Goal: Information Seeking & Learning: Check status

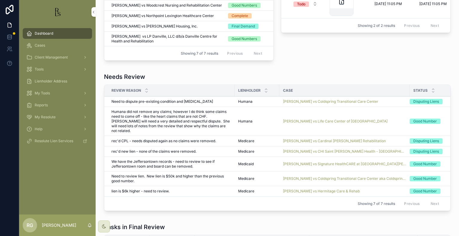
scroll to position [328, 0]
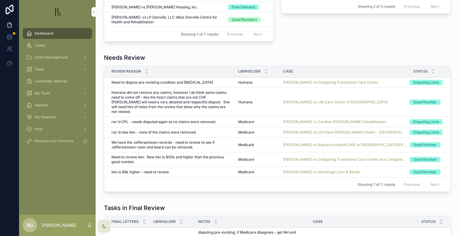
click at [300, 157] on span "[PERSON_NAME] vs Coldspring Transitional Care Center aka Coldspring of [GEOGRAP…" at bounding box center [344, 159] width 123 height 5
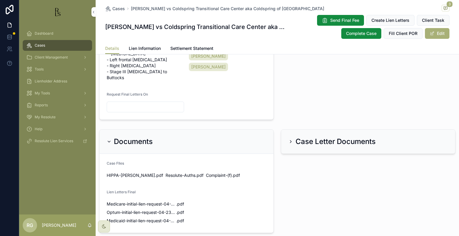
scroll to position [176, 0]
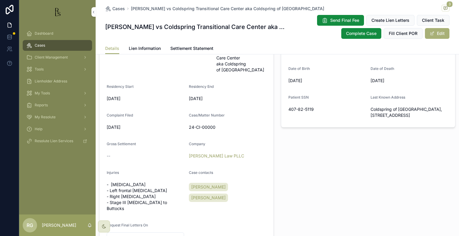
click at [153, 51] on span "Lien Information" at bounding box center [145, 48] width 32 height 6
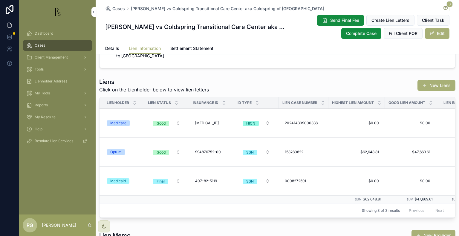
scroll to position [60, 0]
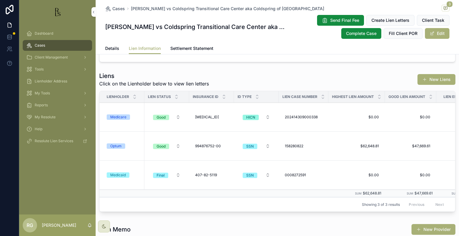
click at [219, 117] on span "[MEDICAL_ID]" at bounding box center [207, 117] width 24 height 5
drag, startPoint x: 233, startPoint y: 126, endPoint x: 192, endPoint y: 122, distance: 40.8
click at [192, 122] on div "**********" at bounding box center [233, 125] width 86 height 22
click at [256, 78] on div "Liens Click on the Lienholder below to view lien letters New Liens" at bounding box center [277, 80] width 356 height 16
click at [315, 125] on td "202414309000338 202414309000338" at bounding box center [304, 117] width 50 height 29
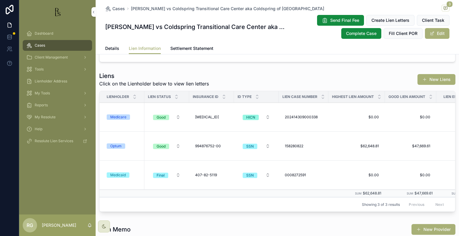
click at [318, 119] on div "202414309000338 202414309000338" at bounding box center [303, 117] width 42 height 10
drag, startPoint x: 328, startPoint y: 125, endPoint x: 287, endPoint y: 130, distance: 41.2
click at [287, 130] on div "**********" at bounding box center [313, 125] width 57 height 11
click at [255, 74] on div "Liens Click on the Lienholder below to view lien letters New Liens" at bounding box center [277, 80] width 356 height 16
click at [59, 33] on div "Dashboard" at bounding box center [57, 34] width 62 height 10
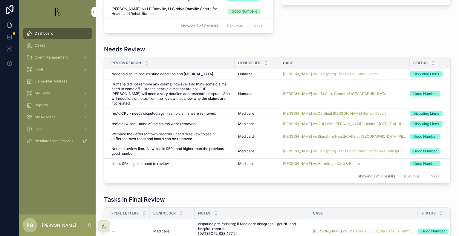
scroll to position [358, 0]
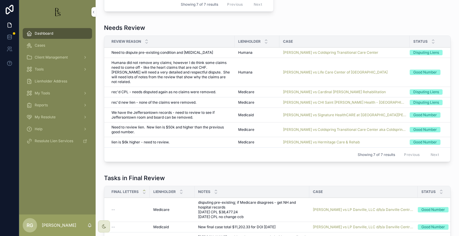
click at [312, 113] on span "[PERSON_NAME] vs Signature HealthCARE at [GEOGRAPHIC_DATA][PERSON_NAME] and [GE…" at bounding box center [344, 115] width 123 height 5
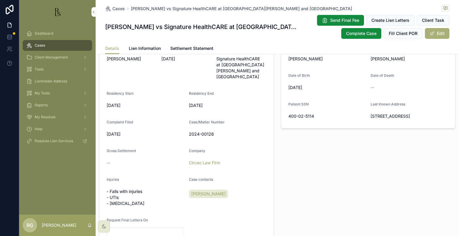
scroll to position [163, 0]
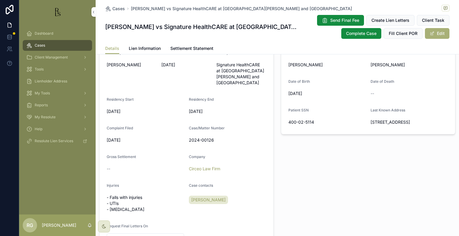
click at [136, 46] on span "Lien Information" at bounding box center [145, 48] width 32 height 6
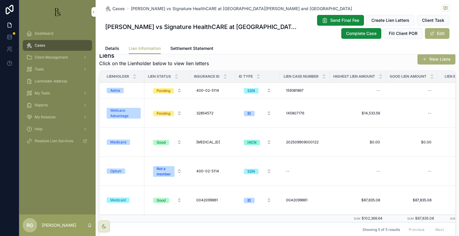
scroll to position [90, 0]
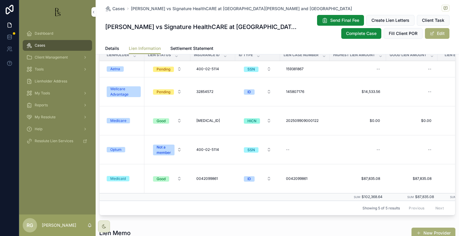
click at [205, 121] on span "[MEDICAL_ID]" at bounding box center [208, 120] width 24 height 5
drag, startPoint x: 237, startPoint y: 128, endPoint x: 193, endPoint y: 128, distance: 44.5
click at [193, 128] on div "**********" at bounding box center [234, 129] width 86 height 22
click at [316, 126] on td "202509909000122 202509909000122" at bounding box center [305, 120] width 50 height 29
click at [319, 119] on div "202509909000122 202509909000122" at bounding box center [304, 121] width 42 height 10
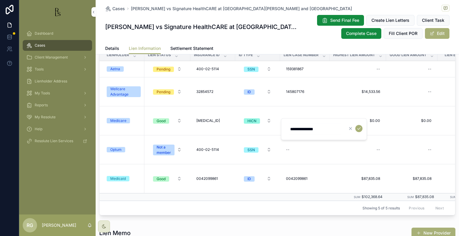
drag, startPoint x: 333, startPoint y: 129, endPoint x: 289, endPoint y: 132, distance: 44.0
click at [289, 132] on input "**********" at bounding box center [314, 129] width 57 height 8
click at [250, 44] on div "Details Lien Information Settlement Statement" at bounding box center [277, 48] width 344 height 11
click at [42, 35] on span "Dashboard" at bounding box center [44, 33] width 19 height 5
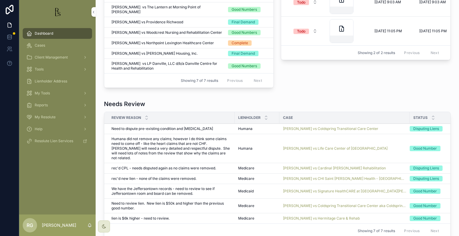
scroll to position [328, 0]
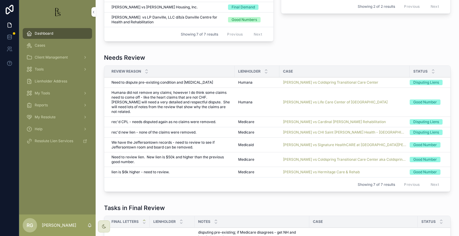
click at [315, 142] on span "[PERSON_NAME] vs Signature HealthCARE at [GEOGRAPHIC_DATA][PERSON_NAME] and [GE…" at bounding box center [344, 144] width 123 height 5
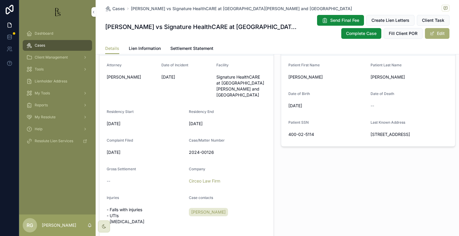
scroll to position [149, 0]
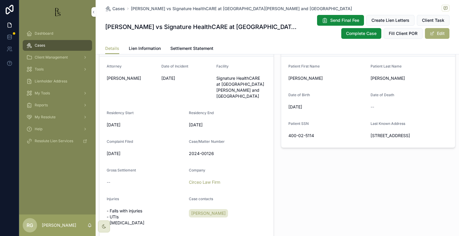
click at [48, 35] on span "Dashboard" at bounding box center [44, 33] width 19 height 5
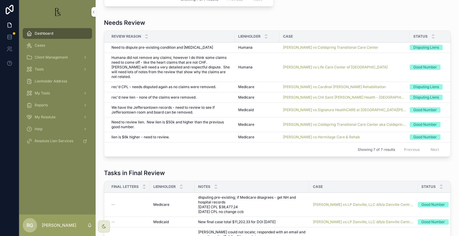
scroll to position [388, 0]
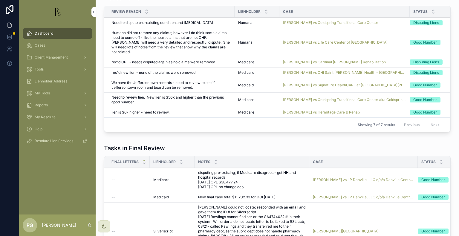
click at [335, 83] on span "[PERSON_NAME] vs Signature HealthCARE at [GEOGRAPHIC_DATA][PERSON_NAME] and [GE…" at bounding box center [344, 85] width 123 height 5
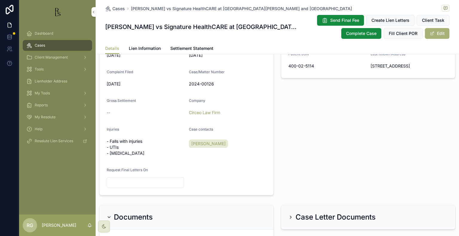
scroll to position [179, 0]
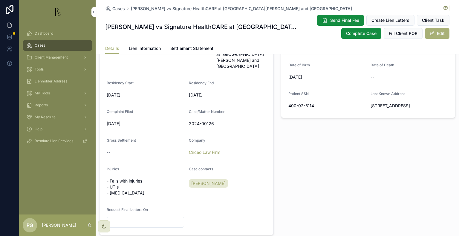
click at [45, 33] on span "Dashboard" at bounding box center [44, 33] width 19 height 5
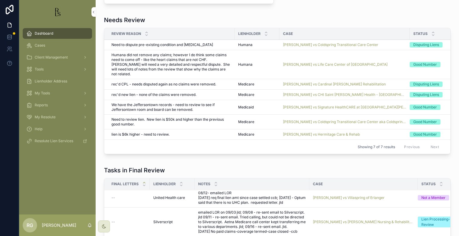
scroll to position [358, 0]
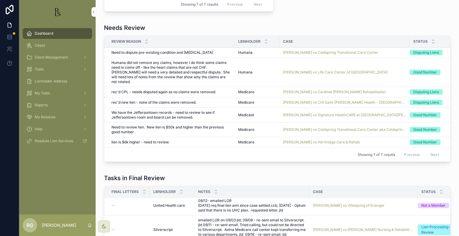
click at [307, 113] on span "[PERSON_NAME] vs Signature HealthCARE at [GEOGRAPHIC_DATA][PERSON_NAME] and [GE…" at bounding box center [344, 115] width 123 height 5
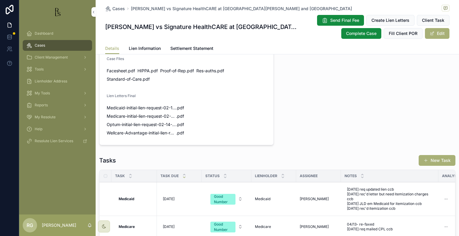
scroll to position [418, 0]
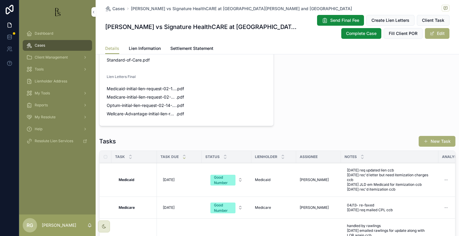
click at [148, 45] on link "Lien Information" at bounding box center [145, 49] width 32 height 12
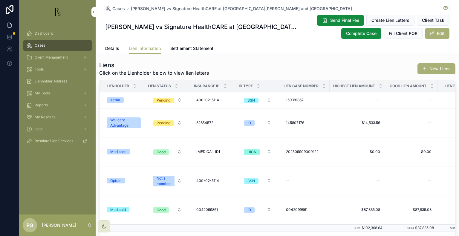
scroll to position [60, 0]
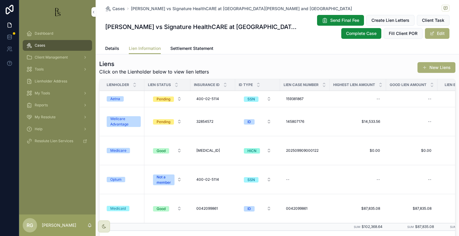
click at [129, 123] on div "Wellcare Advantage" at bounding box center [123, 121] width 27 height 11
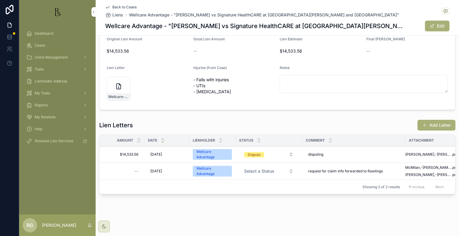
scroll to position [83, 0]
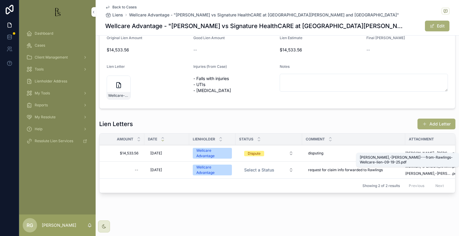
click at [410, 151] on span "[PERSON_NAME],-[PERSON_NAME]---from-Rawlings-Wellcare-lien-09-19-25" at bounding box center [428, 153] width 46 height 5
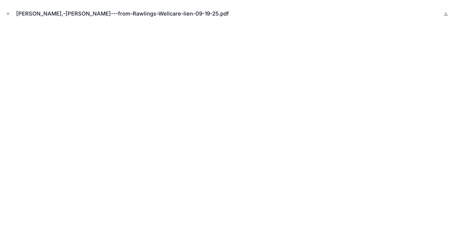
click at [12, 13] on div "[PERSON_NAME],-[PERSON_NAME]---from-Rawlings-Wellcare-lien-09-19-25.pdf" at bounding box center [229, 14] width 449 height 18
click at [6, 15] on button "Close modal" at bounding box center [8, 13] width 7 height 7
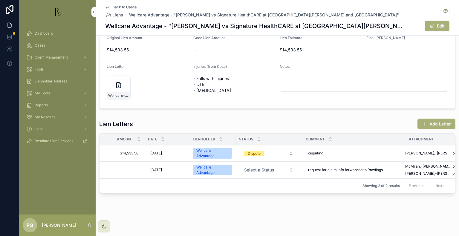
click at [39, 36] on div "Dashboard" at bounding box center [57, 34] width 62 height 10
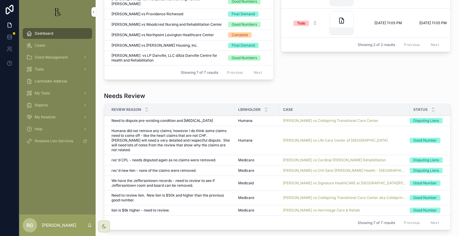
scroll to position [322, 0]
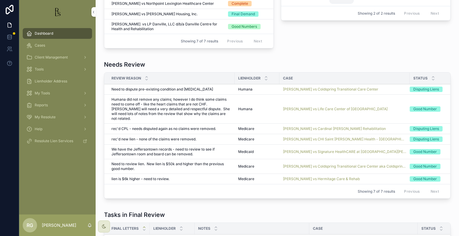
click at [293, 137] on span "[PERSON_NAME] vs CHI Saint [PERSON_NAME] Health - [GEOGRAPHIC_DATA][PERSON_NAME]" at bounding box center [344, 139] width 123 height 5
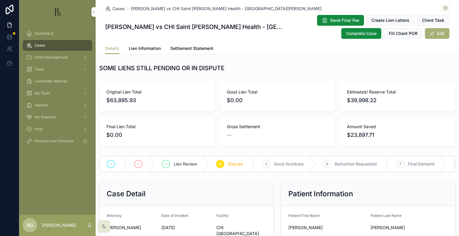
click at [45, 33] on span "Dashboard" at bounding box center [44, 33] width 19 height 5
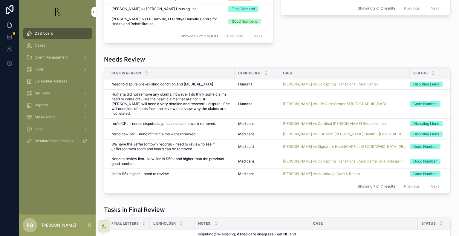
scroll to position [328, 0]
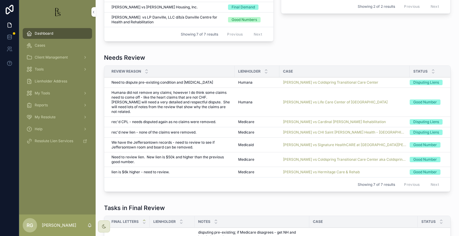
click at [300, 119] on span "[PERSON_NAME] vs Cardinal [PERSON_NAME] Rehabilitation" at bounding box center [334, 121] width 103 height 5
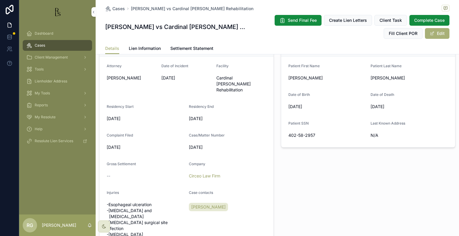
scroll to position [149, 0]
click at [142, 52] on link "Lien Information" at bounding box center [145, 49] width 32 height 12
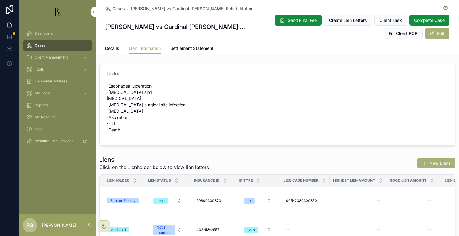
click at [358, 143] on form "Injuries -Esophageal ulceration -[MEDICAL_DATA] and [MEDICAL_DATA] -[MEDICAL_DA…" at bounding box center [276, 104] width 355 height 81
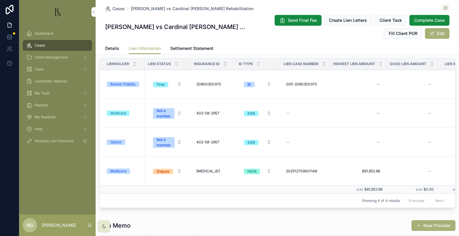
scroll to position [149, 0]
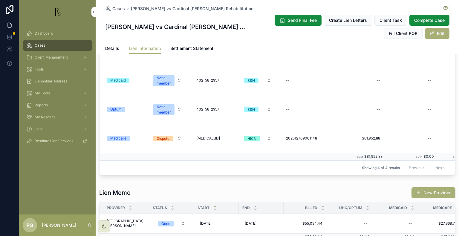
click at [207, 133] on td "[MEDICAL_ID] [MEDICAL_ID]" at bounding box center [212, 138] width 45 height 29
click at [210, 129] on td "[MEDICAL_ID] [MEDICAL_ID]" at bounding box center [212, 138] width 45 height 29
click at [211, 141] on div "[MEDICAL_ID] [MEDICAL_ID]" at bounding box center [213, 138] width 38 height 10
drag, startPoint x: 235, startPoint y: 147, endPoint x: 195, endPoint y: 147, distance: 40.0
click at [195, 147] on div "**********" at bounding box center [234, 147] width 86 height 22
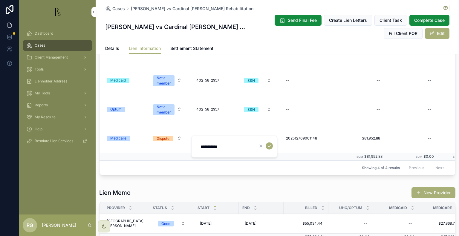
click at [310, 141] on div "202512709001148 202512709001148" at bounding box center [304, 138] width 42 height 10
drag, startPoint x: 331, startPoint y: 147, endPoint x: 285, endPoint y: 150, distance: 45.5
click at [284, 150] on div "**********" at bounding box center [324, 147] width 86 height 22
click at [205, 146] on td "[MEDICAL_ID] [MEDICAL_ID]" at bounding box center [212, 138] width 45 height 29
click at [109, 42] on div "Cases [PERSON_NAME] vs Cardinal [PERSON_NAME] Rehabilitation [PERSON_NAME] vs C…" at bounding box center [277, 21] width 344 height 43
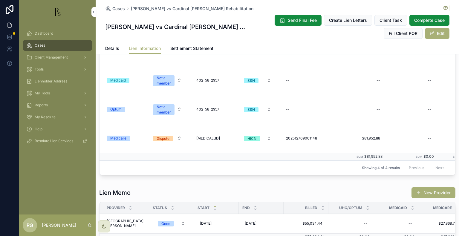
click at [110, 46] on span "Details" at bounding box center [112, 48] width 14 height 6
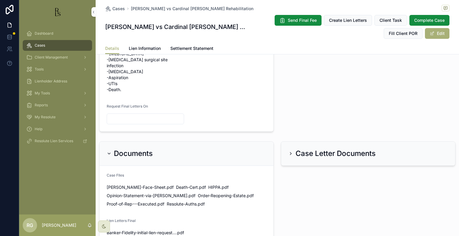
scroll to position [328, 0]
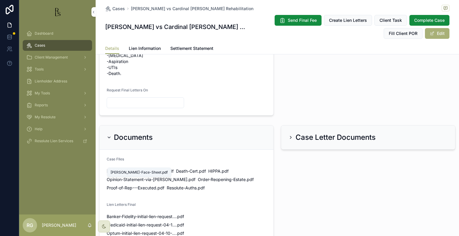
click at [133, 168] on span "[PERSON_NAME]-Face-Sheet" at bounding box center [136, 171] width 59 height 6
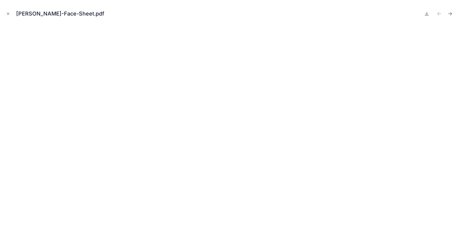
click at [10, 13] on button "Close modal" at bounding box center [8, 13] width 7 height 7
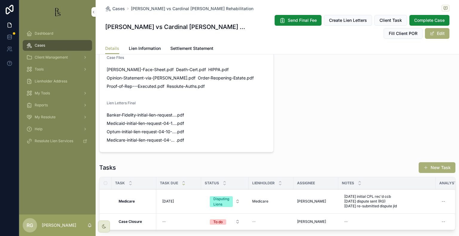
scroll to position [463, 0]
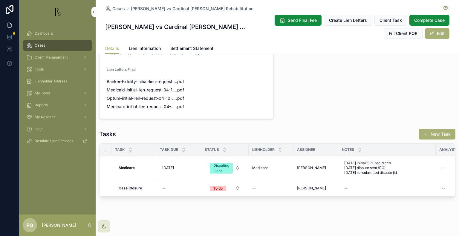
drag, startPoint x: 61, startPoint y: 34, endPoint x: 85, endPoint y: 41, distance: 25.3
click at [61, 34] on div "Dashboard" at bounding box center [57, 34] width 62 height 10
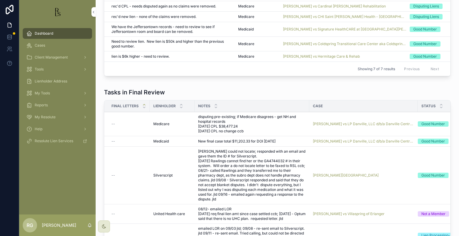
scroll to position [374, 0]
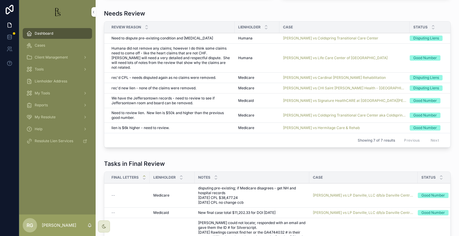
click at [315, 125] on span "[PERSON_NAME] vs Hermitage Care & Rehab" at bounding box center [321, 127] width 77 height 5
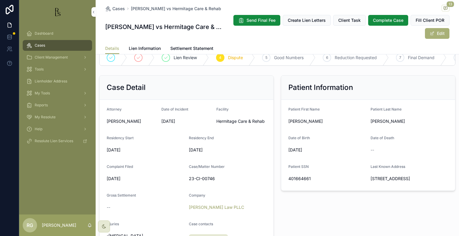
scroll to position [90, 0]
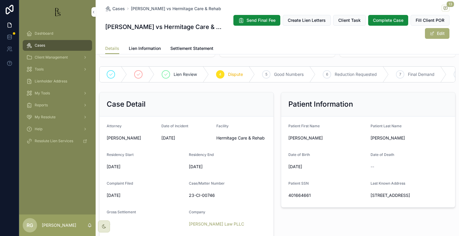
click at [148, 51] on link "Lien Information" at bounding box center [145, 49] width 32 height 12
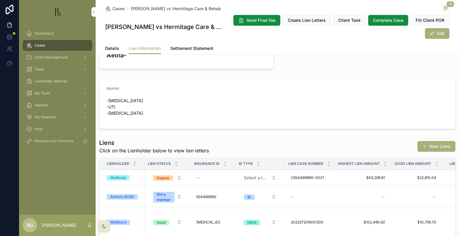
scroll to position [30, 0]
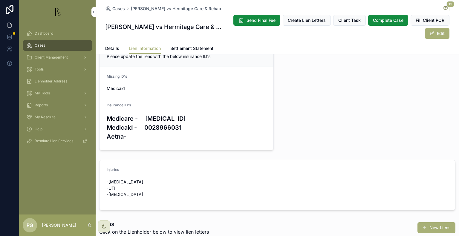
click at [111, 49] on span "Details" at bounding box center [112, 48] width 14 height 6
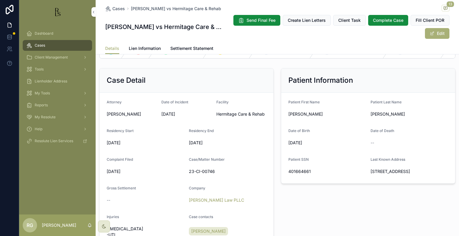
scroll to position [149, 0]
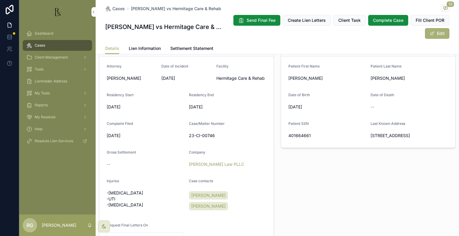
click at [131, 50] on span "Lien Information" at bounding box center [145, 48] width 32 height 6
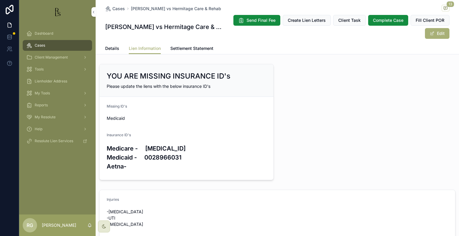
click at [113, 44] on link "Details" at bounding box center [112, 49] width 14 height 12
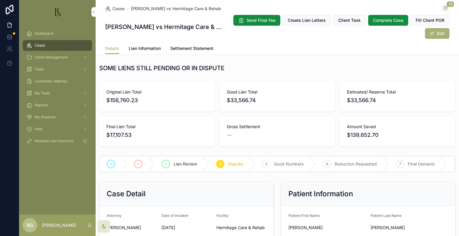
click at [110, 49] on span "Details" at bounding box center [112, 48] width 14 height 6
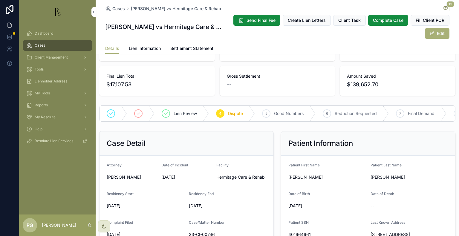
scroll to position [60, 0]
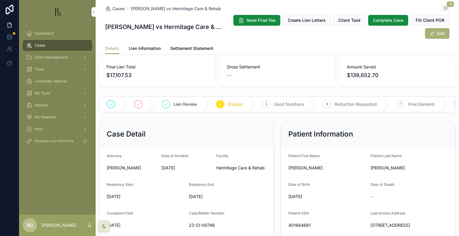
click at [134, 48] on span "Lien Information" at bounding box center [145, 48] width 32 height 6
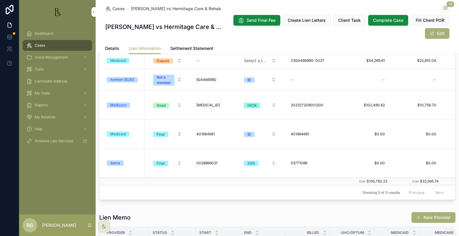
scroll to position [239, 0]
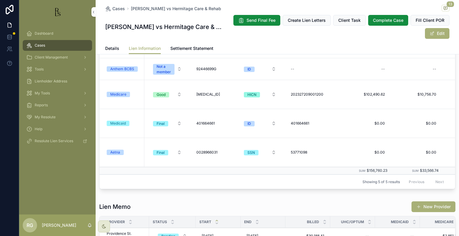
click at [210, 93] on span "[MEDICAL_ID]" at bounding box center [208, 94] width 24 height 5
drag, startPoint x: 230, startPoint y: 104, endPoint x: 199, endPoint y: 101, distance: 30.9
click at [199, 101] on input "**********" at bounding box center [225, 103] width 57 height 8
click at [312, 97] on div "202327209001200 202327209001200" at bounding box center [309, 95] width 42 height 10
drag, startPoint x: 318, startPoint y: 104, endPoint x: 295, endPoint y: 103, distance: 23.0
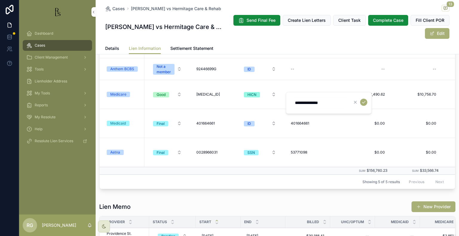
click at [295, 103] on input "**********" at bounding box center [319, 103] width 57 height 8
click at [330, 41] on div "Cases [PERSON_NAME] vs Hermitage Care & Rehab 13 [PERSON_NAME] vs Hermitage Car…" at bounding box center [277, 21] width 344 height 43
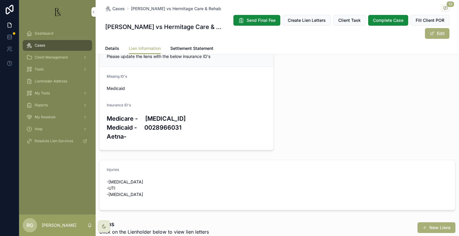
scroll to position [0, 0]
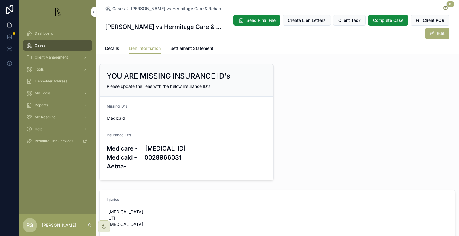
click at [37, 33] on span "Dashboard" at bounding box center [44, 33] width 19 height 5
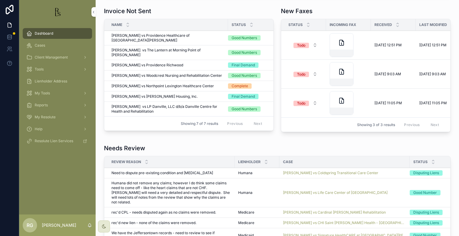
scroll to position [328, 0]
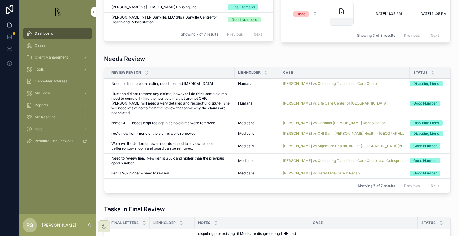
click at [331, 171] on span "[PERSON_NAME] vs Hermitage Care & Rehab" at bounding box center [321, 173] width 77 height 5
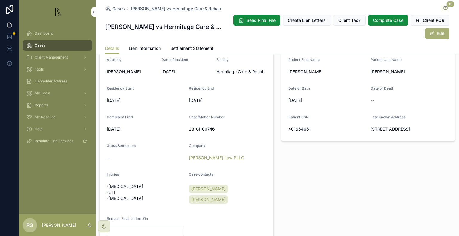
scroll to position [149, 0]
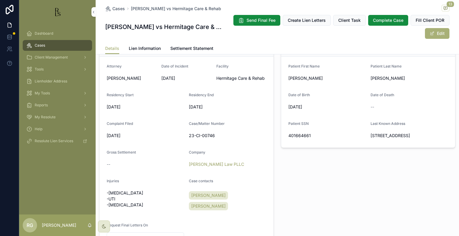
drag, startPoint x: 46, startPoint y: 34, endPoint x: 82, endPoint y: 37, distance: 36.5
click at [47, 34] on span "Dashboard" at bounding box center [44, 33] width 19 height 5
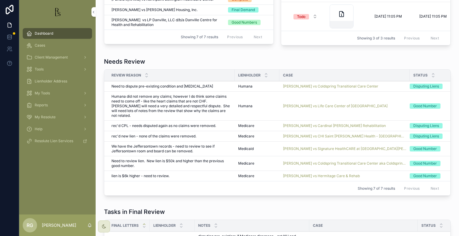
scroll to position [328, 0]
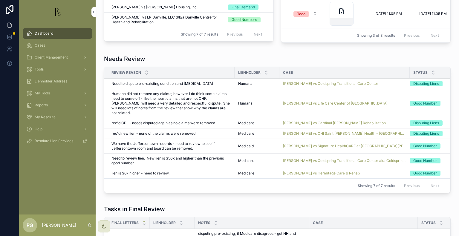
click at [297, 86] on span "[PERSON_NAME] vs Coldspring Transitional Care Center" at bounding box center [330, 83] width 95 height 5
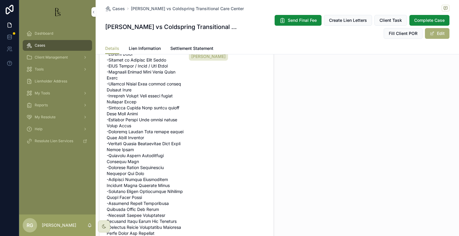
scroll to position [269, 0]
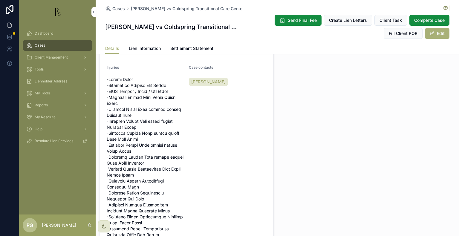
click at [41, 33] on span "Dashboard" at bounding box center [44, 33] width 19 height 5
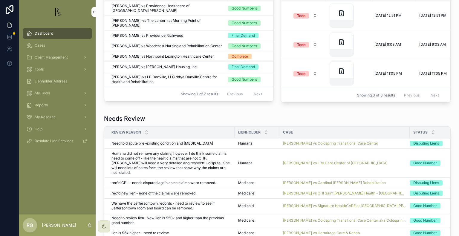
scroll to position [299, 0]
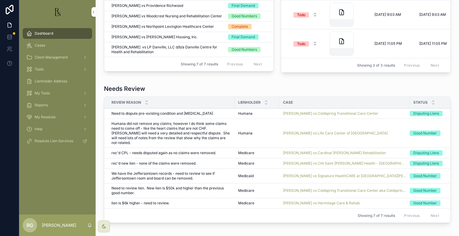
click at [302, 116] on span "[PERSON_NAME] vs Coldspring Transitional Care Center" at bounding box center [330, 113] width 95 height 5
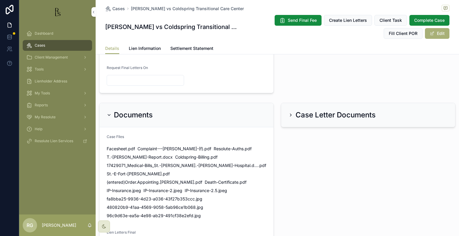
scroll to position [567, 0]
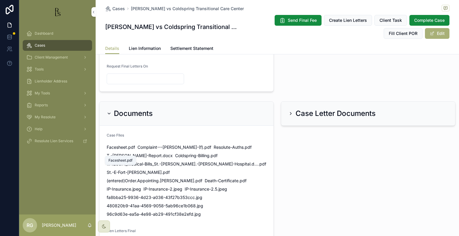
click at [121, 150] on span "Facesheet" at bounding box center [117, 147] width 20 height 6
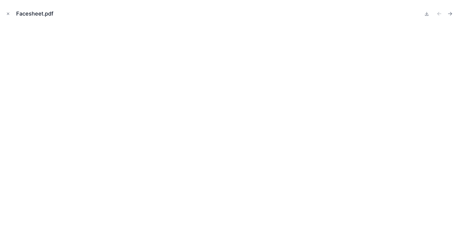
click at [8, 17] on div "Facesheet.pdf" at bounding box center [229, 14] width 449 height 18
click at [8, 11] on button "Close modal" at bounding box center [8, 13] width 7 height 7
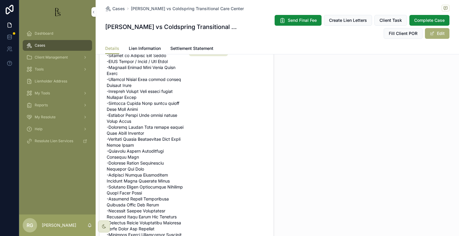
scroll to position [269, 0]
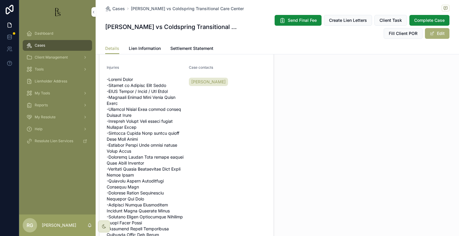
click at [310, 138] on div "Patient Information Patient First Name [PERSON_NAME] Patient Last Name [PERSON_…" at bounding box center [368, 151] width 182 height 482
